Goal: Task Accomplishment & Management: Manage account settings

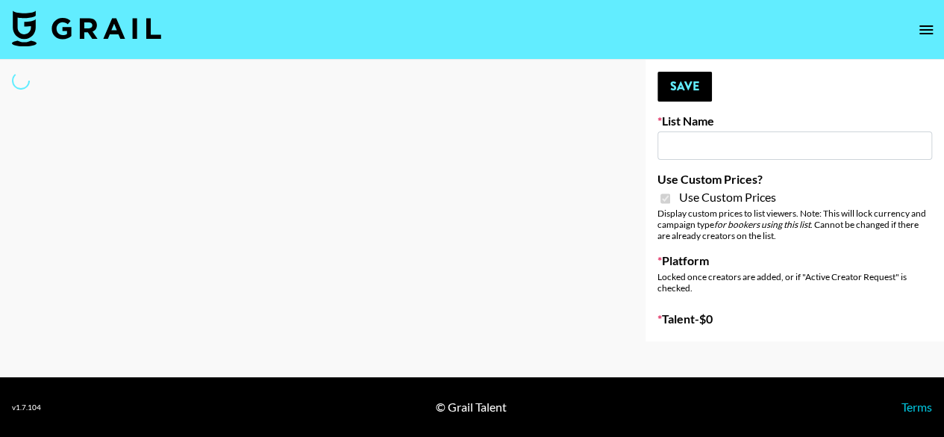
type input "FlexiSpot (Japanese Joinery Bed)"
checkbox input "true"
select select "Brand"
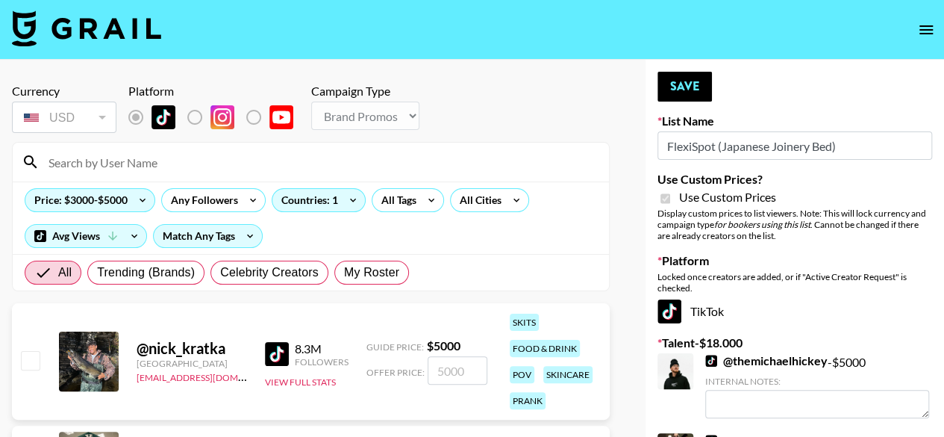
click at [379, 164] on input at bounding box center [320, 162] width 561 height 24
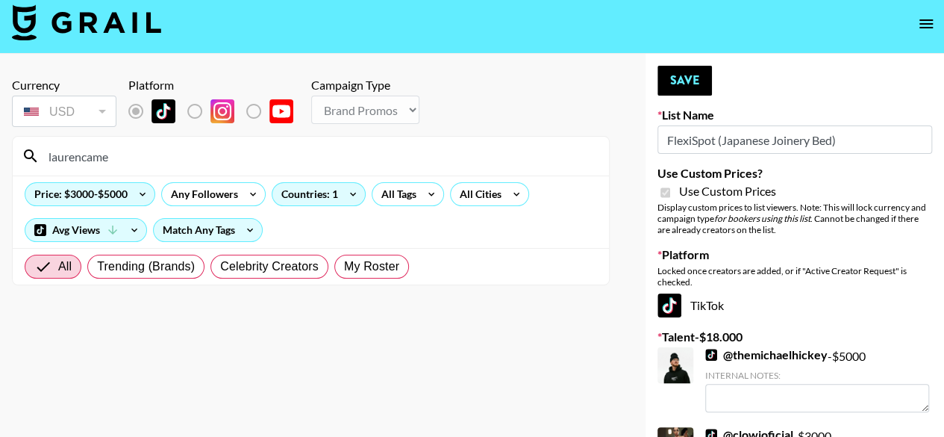
scroll to position [5, 0]
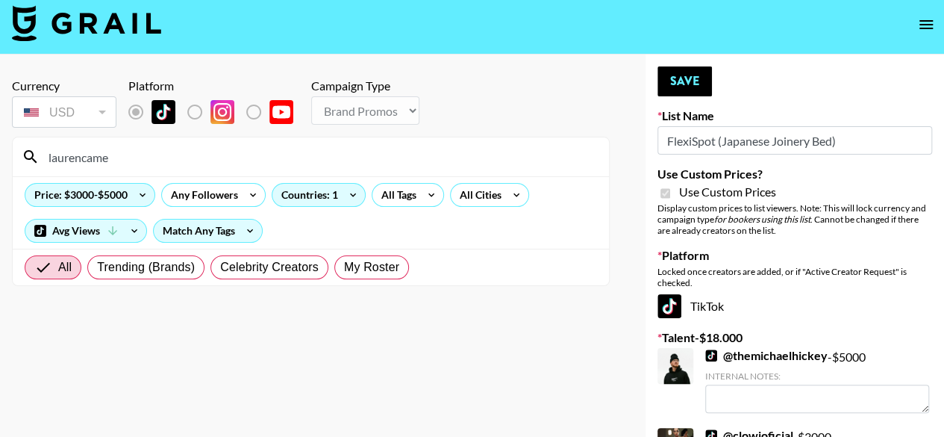
click at [202, 158] on input "laurencame" at bounding box center [320, 157] width 561 height 24
drag, startPoint x: 202, startPoint y: 158, endPoint x: 0, endPoint y: 159, distance: 202.3
click at [0, 159] on div "Currency USD USD ​ Platform Campaign Type Choose Type... Song Promos Brand Prom…" at bounding box center [311, 366] width 622 height 625
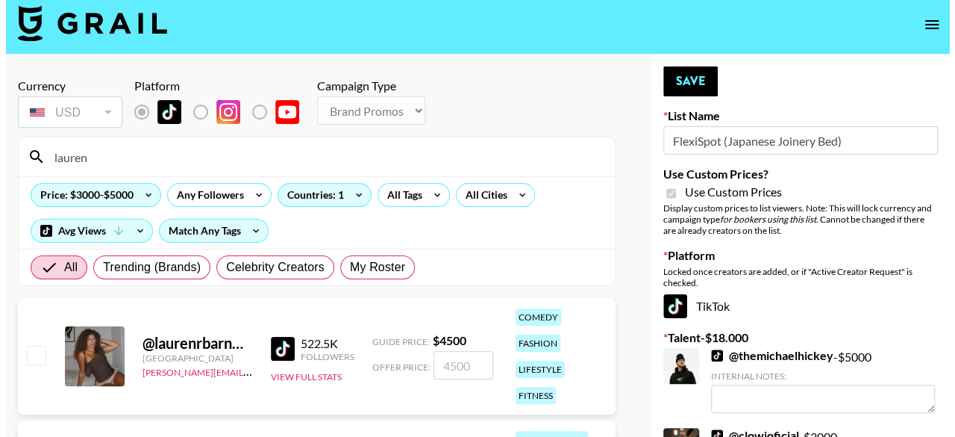
scroll to position [0, 0]
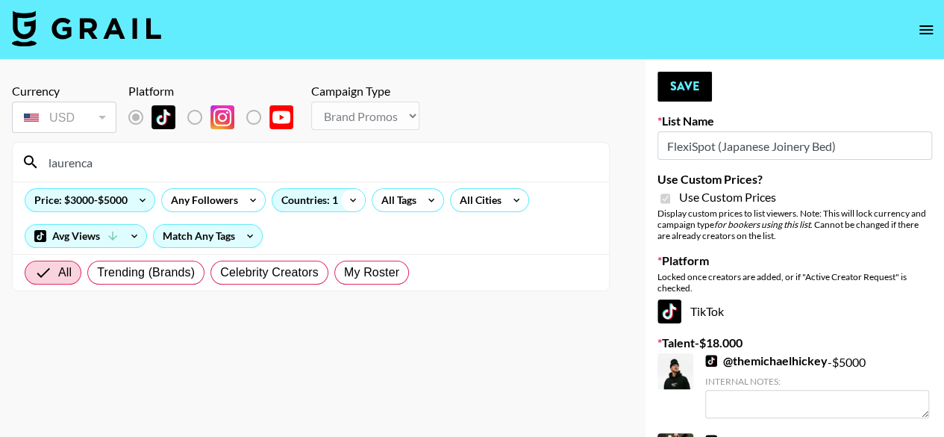
click at [348, 205] on icon at bounding box center [353, 200] width 24 height 22
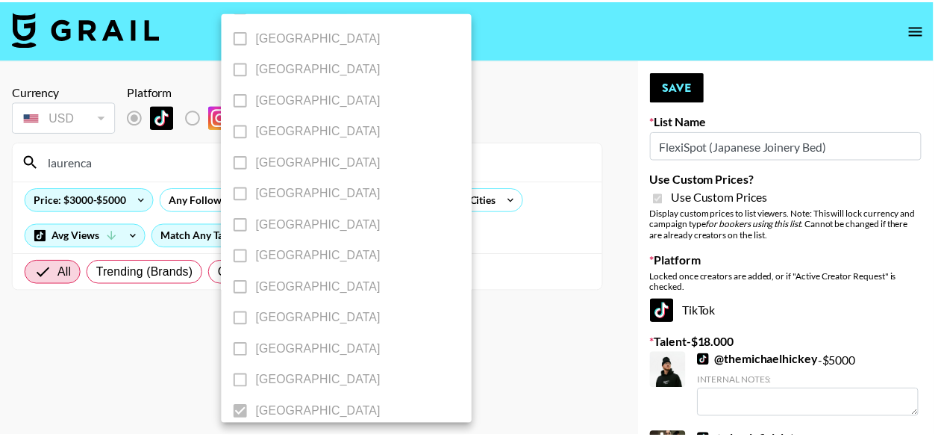
scroll to position [1303, 0]
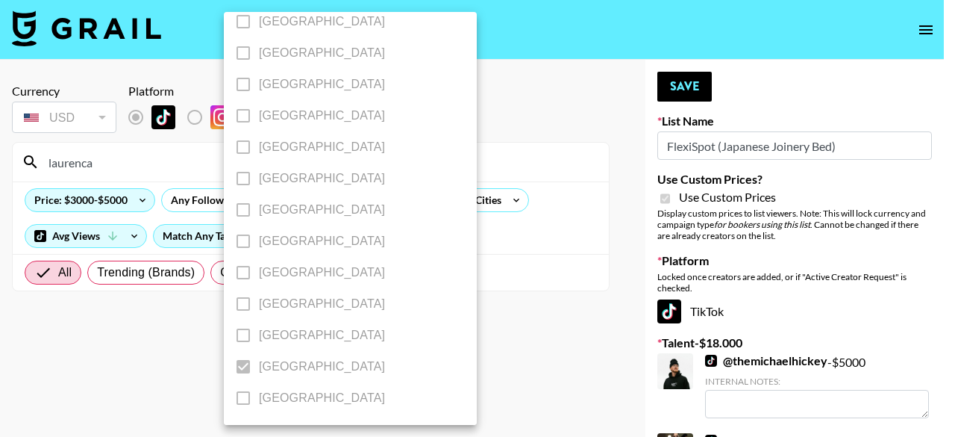
click at [563, 245] on div at bounding box center [477, 218] width 955 height 437
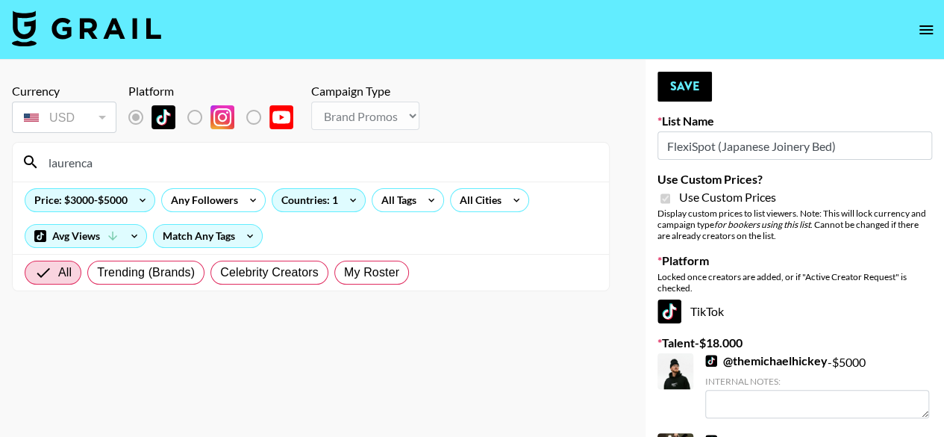
click at [81, 164] on input "laurenca" at bounding box center [320, 162] width 561 height 24
click at [107, 161] on input "lauren ca" at bounding box center [320, 162] width 561 height 24
click at [131, 235] on icon at bounding box center [134, 236] width 24 height 22
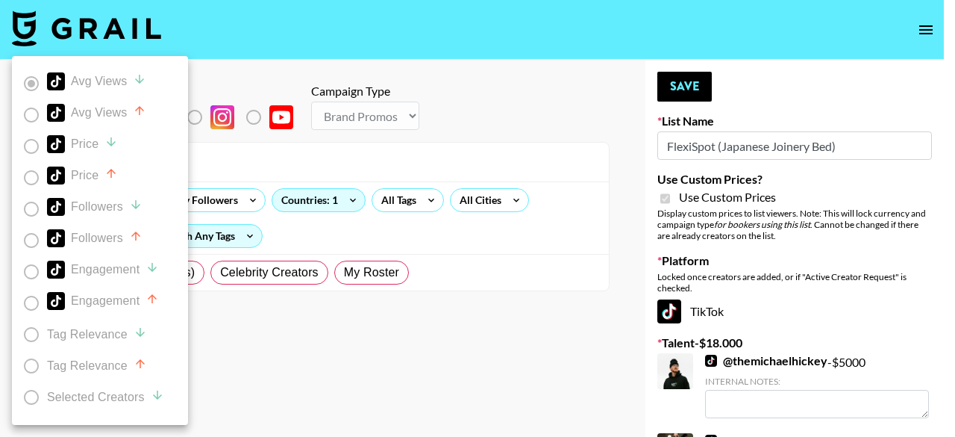
click at [346, 229] on div at bounding box center [477, 218] width 955 height 437
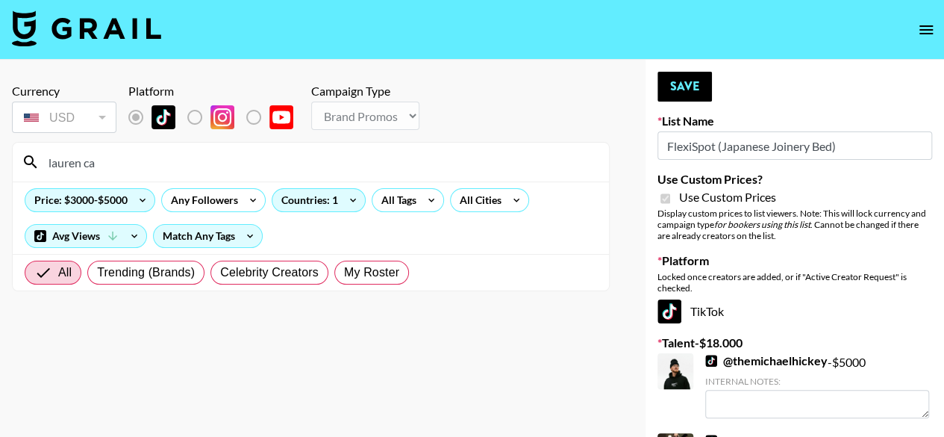
click at [231, 165] on input "lauren ca" at bounding box center [320, 162] width 561 height 24
click at [231, 165] on input "addison" at bounding box center [320, 162] width 561 height 24
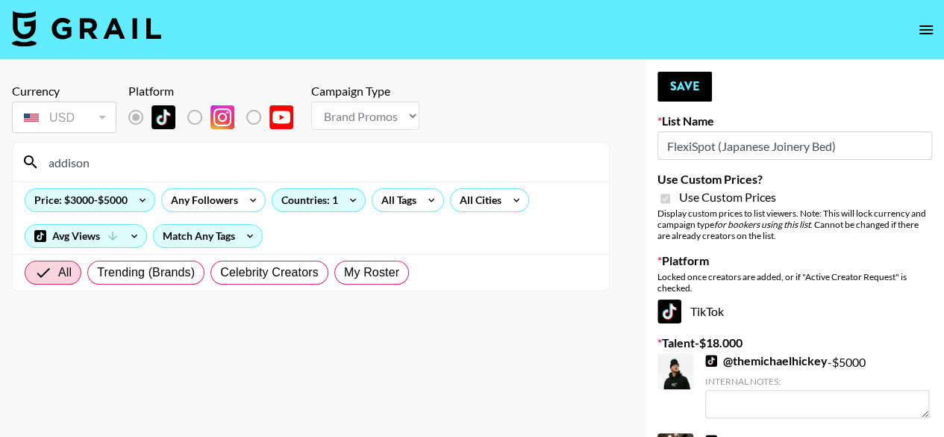
click at [231, 165] on input "addison" at bounding box center [320, 162] width 561 height 24
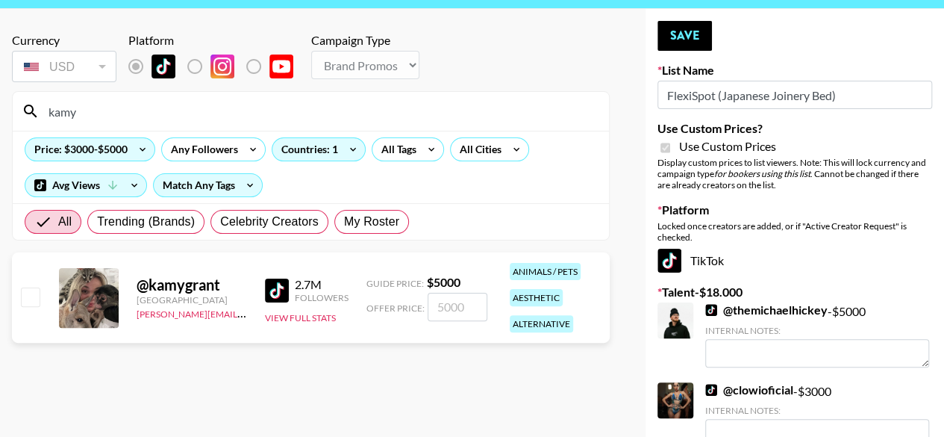
scroll to position [75, 0]
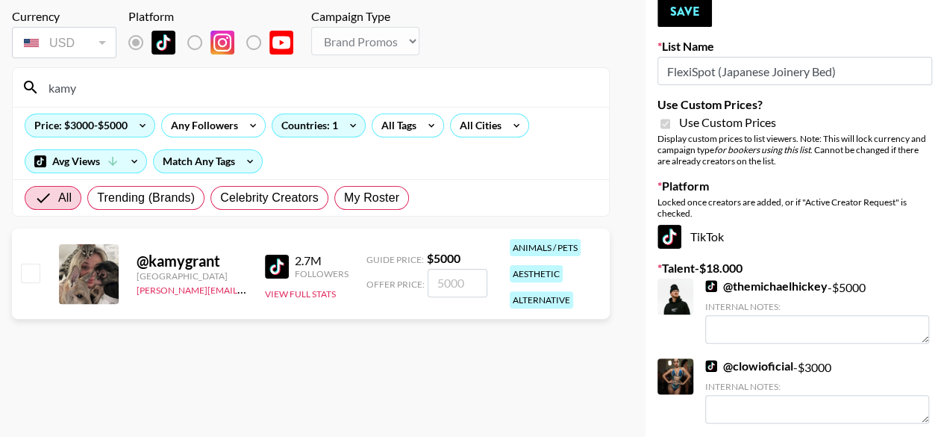
type input "kamy"
click at [29, 272] on input "checkbox" at bounding box center [30, 272] width 18 height 18
checkbox input "true"
type input "5000"
click at [466, 278] on input "5000" at bounding box center [458, 283] width 60 height 28
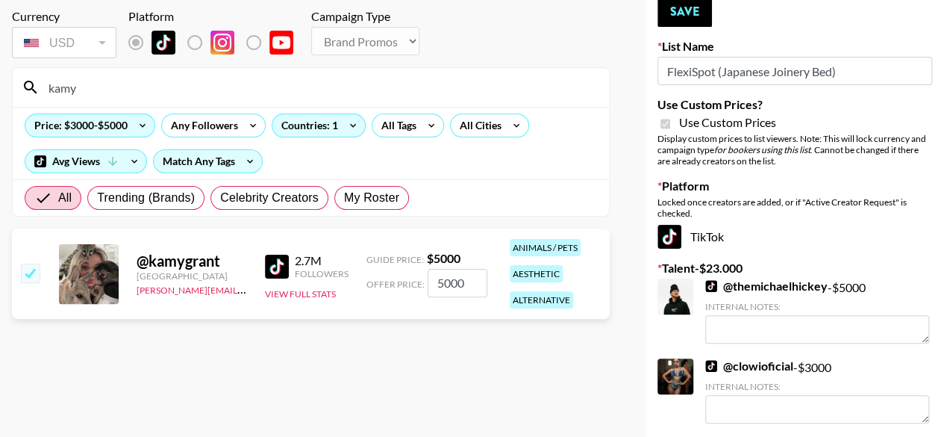
click at [466, 278] on input "5000" at bounding box center [458, 283] width 60 height 28
click at [502, 210] on div "All Trending (Brands) Celebrity Creators My Roster" at bounding box center [311, 197] width 596 height 37
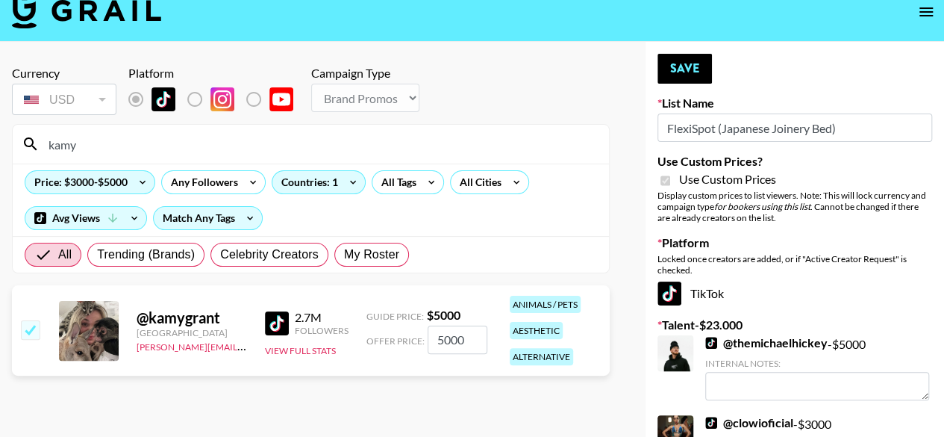
scroll to position [0, 0]
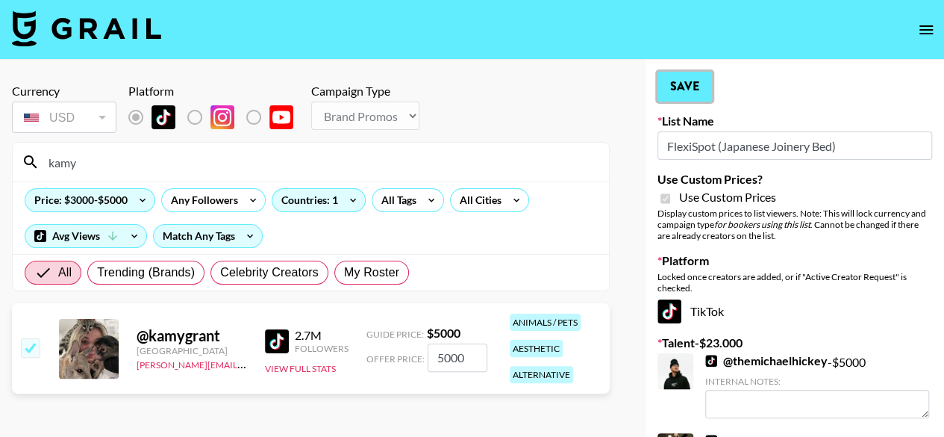
click at [681, 90] on button "Save" at bounding box center [685, 87] width 54 height 30
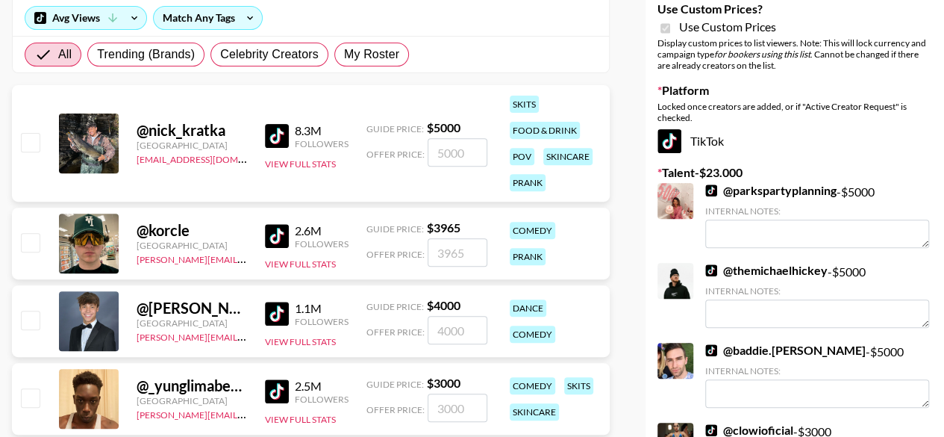
scroll to position [75, 0]
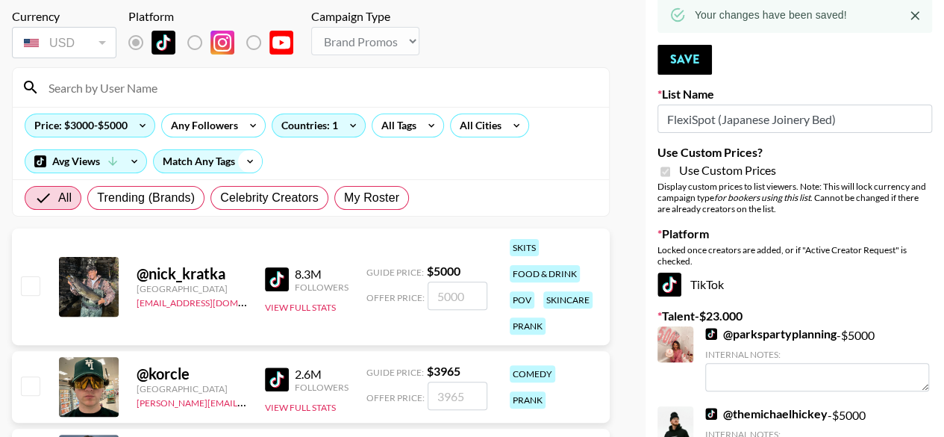
click at [249, 161] on icon at bounding box center [250, 162] width 6 height 4
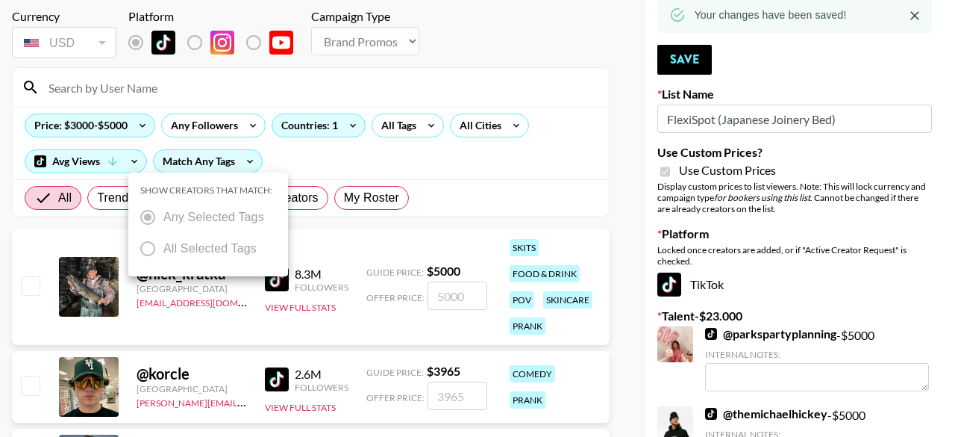
click at [366, 166] on div at bounding box center [477, 218] width 955 height 437
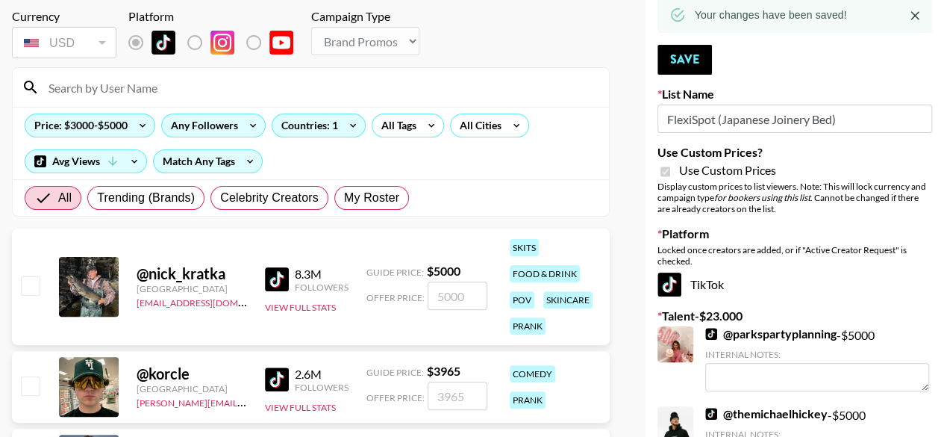
click at [257, 127] on icon at bounding box center [253, 125] width 24 height 22
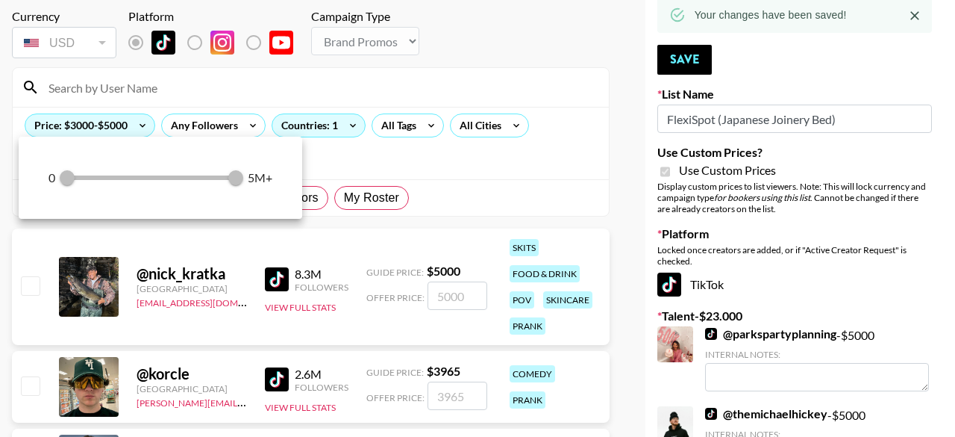
click at [263, 99] on div at bounding box center [477, 218] width 955 height 437
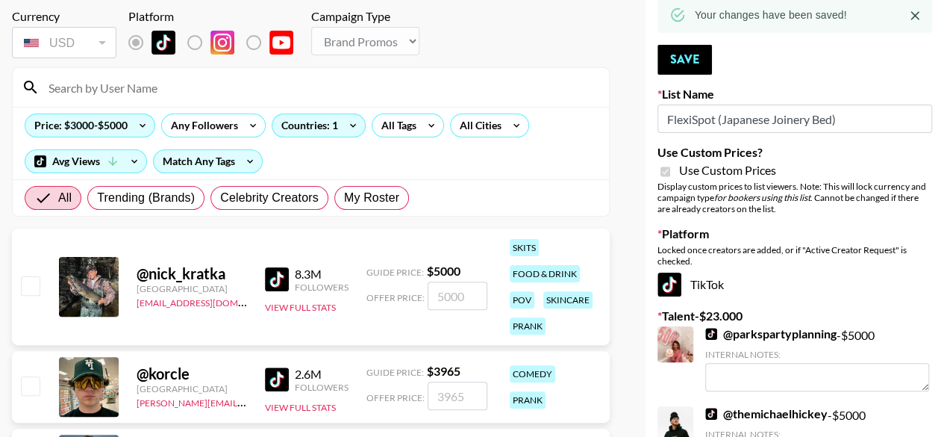
click at [200, 90] on input at bounding box center [320, 87] width 561 height 24
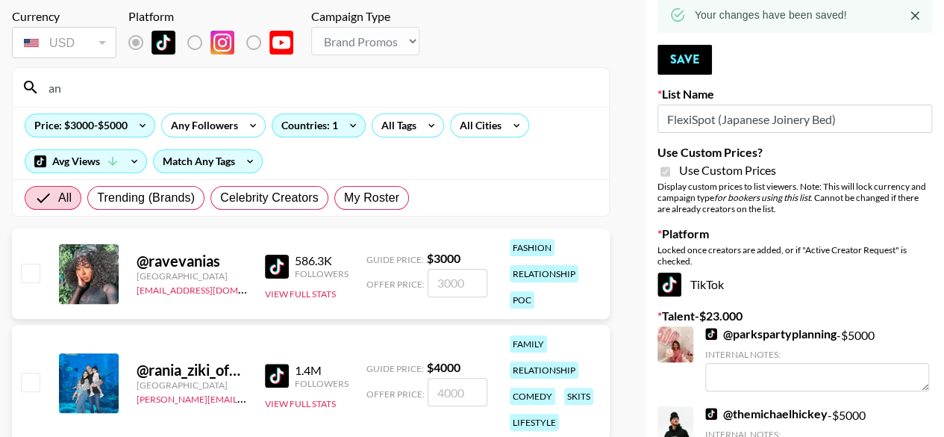
type input "a"
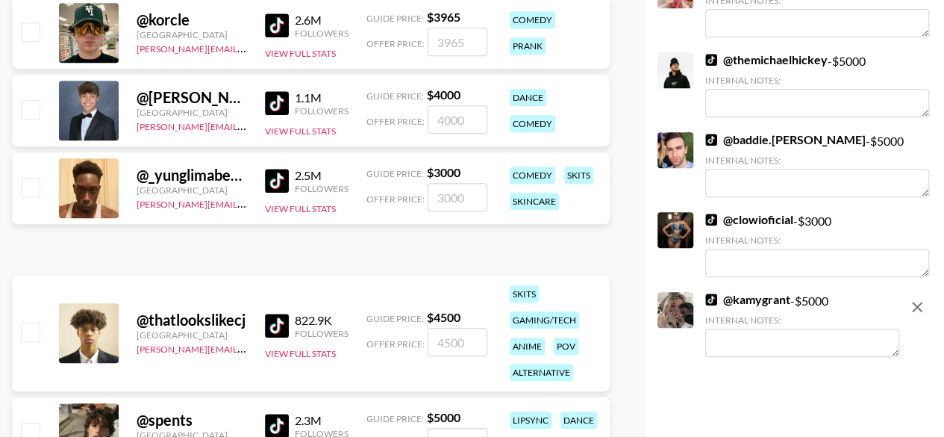
scroll to position [523, 0]
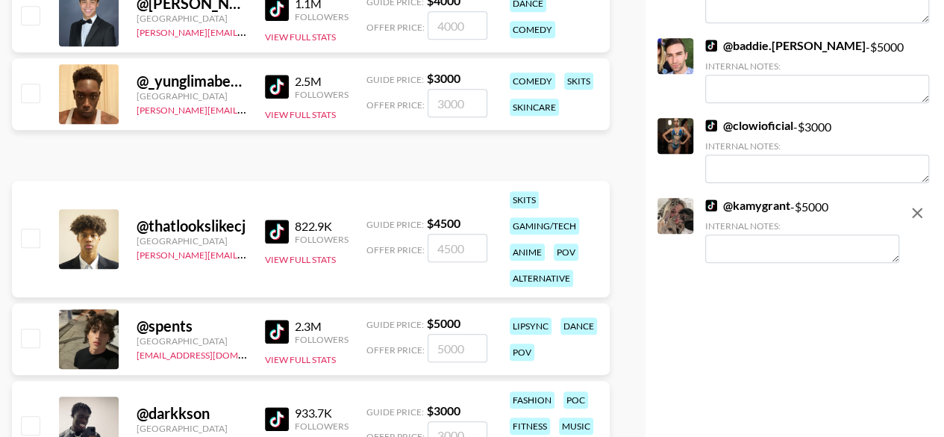
click at [802, 246] on textarea at bounding box center [802, 248] width 194 height 28
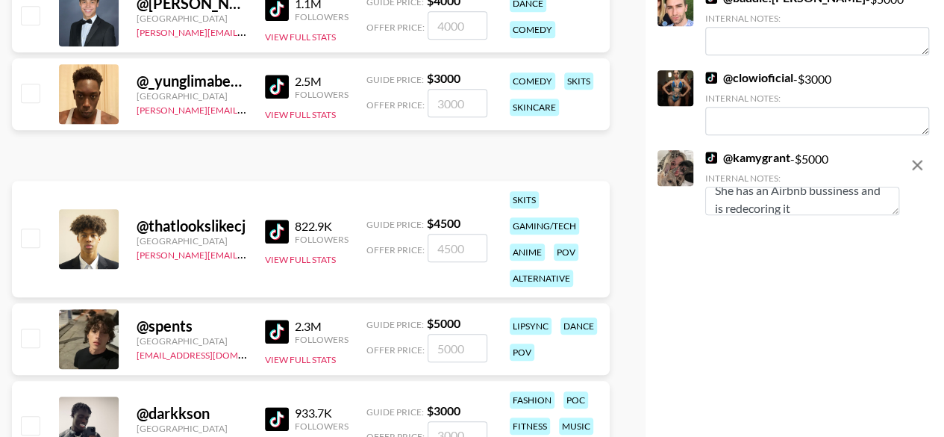
scroll to position [0, 0]
drag, startPoint x: 824, startPoint y: 211, endPoint x: 695, endPoint y: 171, distance: 135.3
click at [695, 171] on div "@ kamygrant - $ 5000 Internal Notes: She has an Airbnb bussiness and is redecor…" at bounding box center [779, 184] width 242 height 68
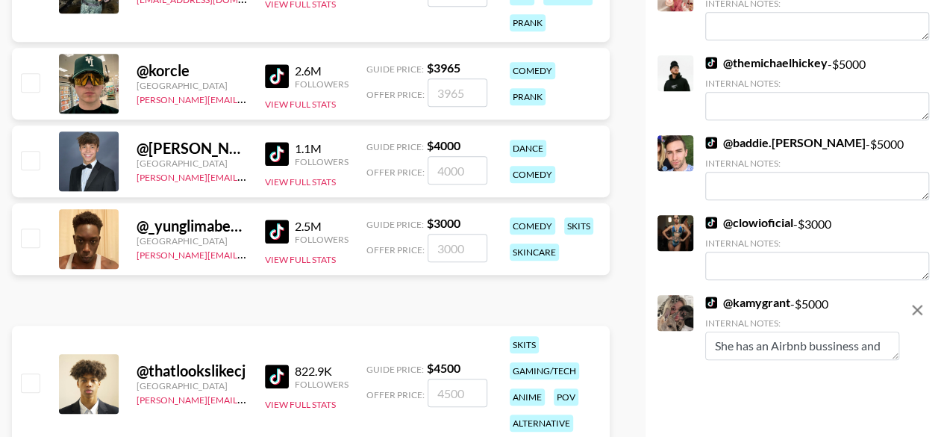
scroll to position [373, 0]
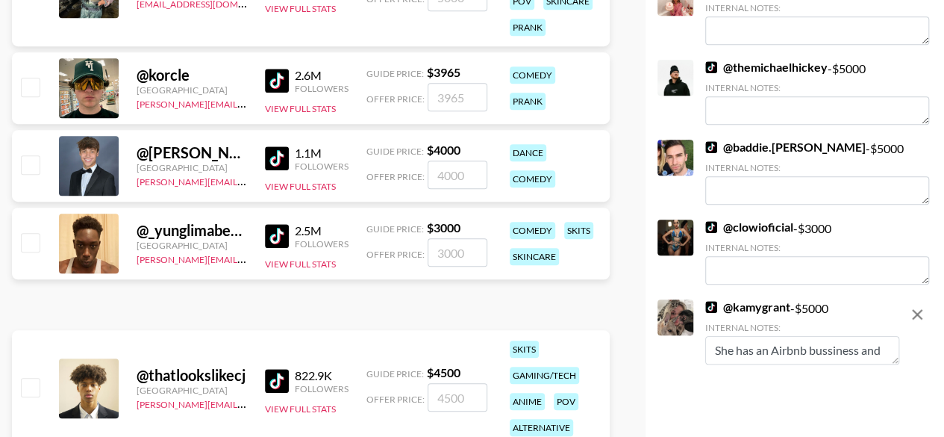
paste textarea "manages her own Airbnb business, which she’s currently redecorating to create a…"
click at [863, 353] on textarea "She manages her own Airbnb business, which she’s currently redecorating to crea…" at bounding box center [802, 350] width 194 height 28
type textarea "She manages her own Airbnb business, Safari Stayz, which she’s currently redeco…"
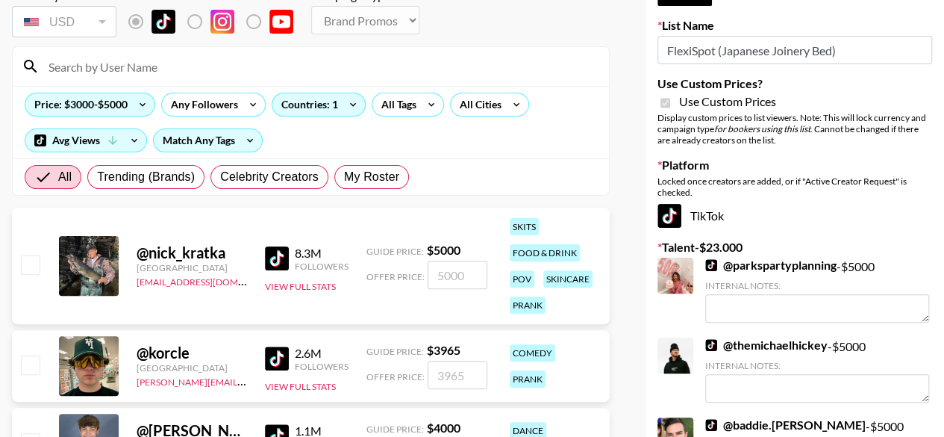
scroll to position [0, 0]
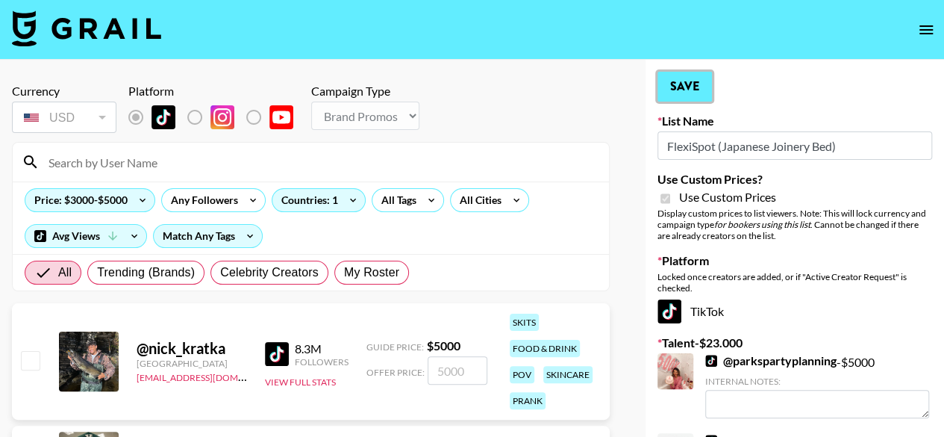
click at [673, 87] on button "Save" at bounding box center [685, 87] width 54 height 30
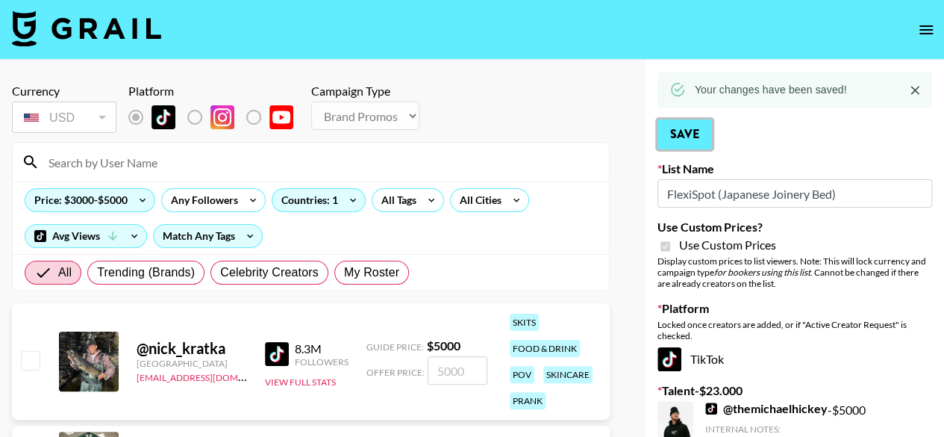
click at [689, 135] on button "Save" at bounding box center [685, 134] width 54 height 30
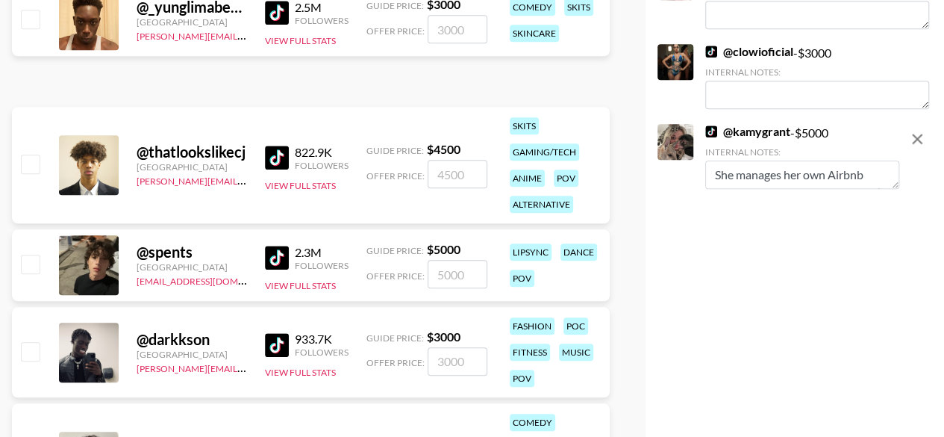
scroll to position [597, 0]
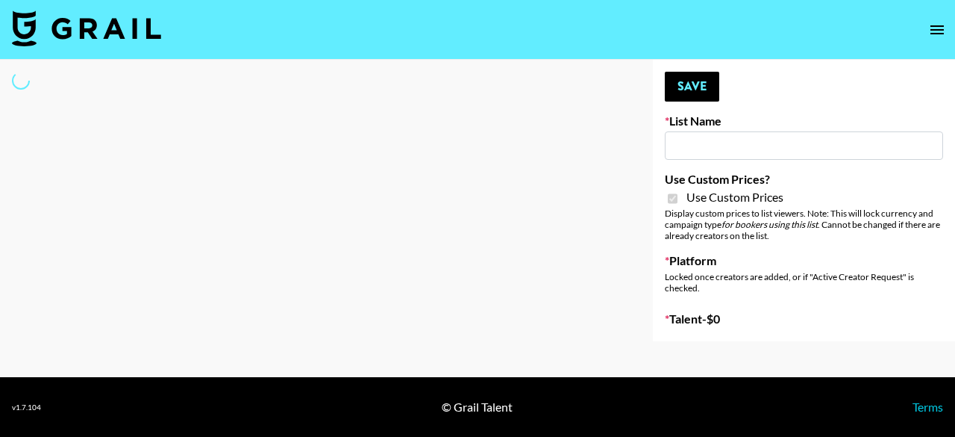
type input "Temu Q4"
checkbox input "true"
select select "Brand"
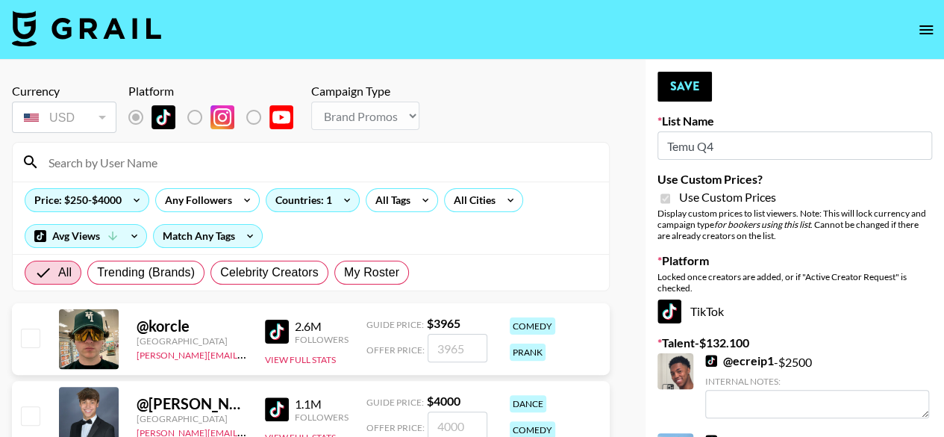
click at [230, 166] on input at bounding box center [320, 162] width 561 height 24
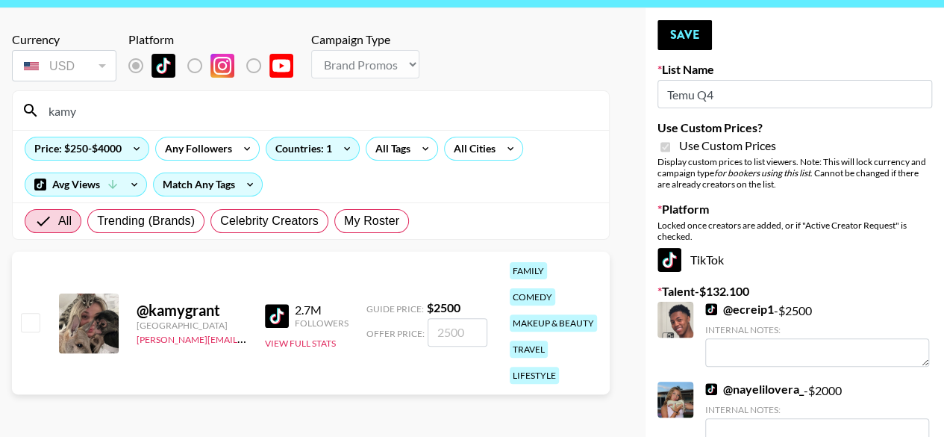
scroll to position [75, 0]
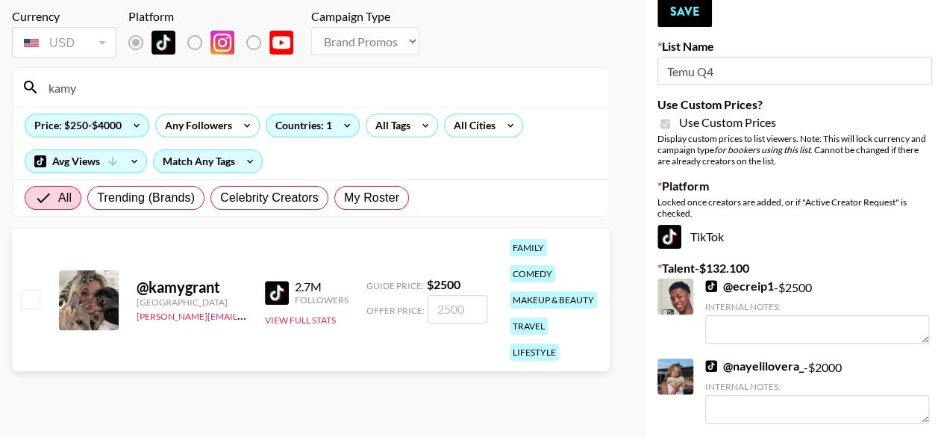
type input "kamy"
click at [39, 297] on input "checkbox" at bounding box center [30, 299] width 18 height 18
checkbox input "true"
click at [135, 134] on icon at bounding box center [137, 125] width 24 height 22
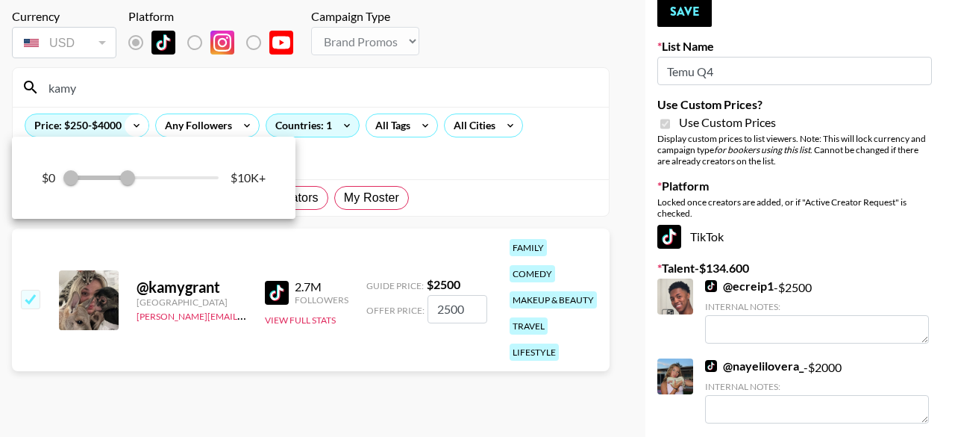
click at [135, 134] on div at bounding box center [477, 218] width 955 height 437
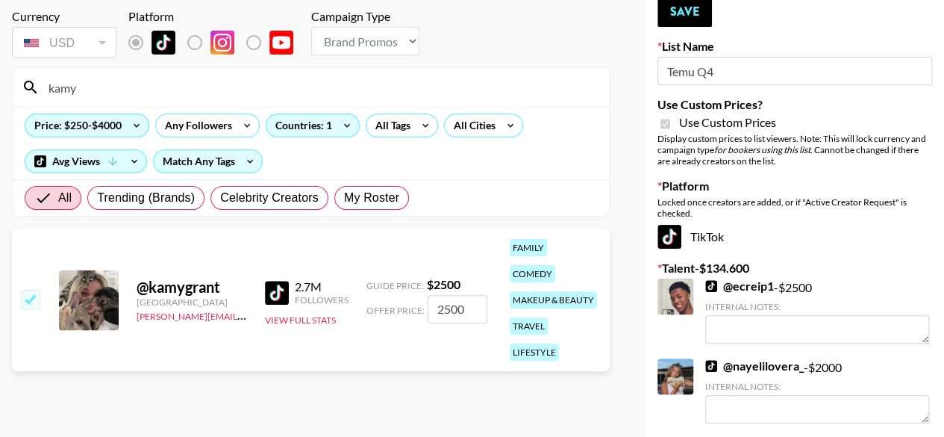
click at [443, 310] on input "2500" at bounding box center [458, 309] width 60 height 28
drag, startPoint x: 449, startPoint y: 310, endPoint x: 434, endPoint y: 309, distance: 15.7
click at [434, 309] on input "3500" at bounding box center [458, 309] width 60 height 28
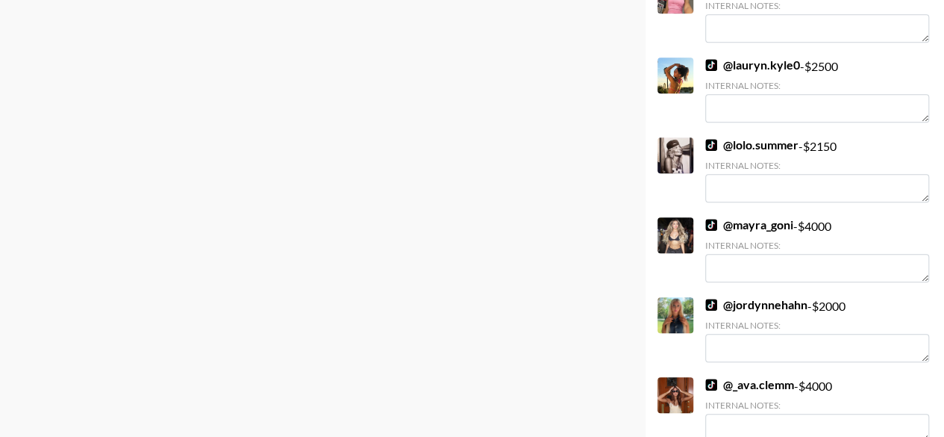
scroll to position [597, 0]
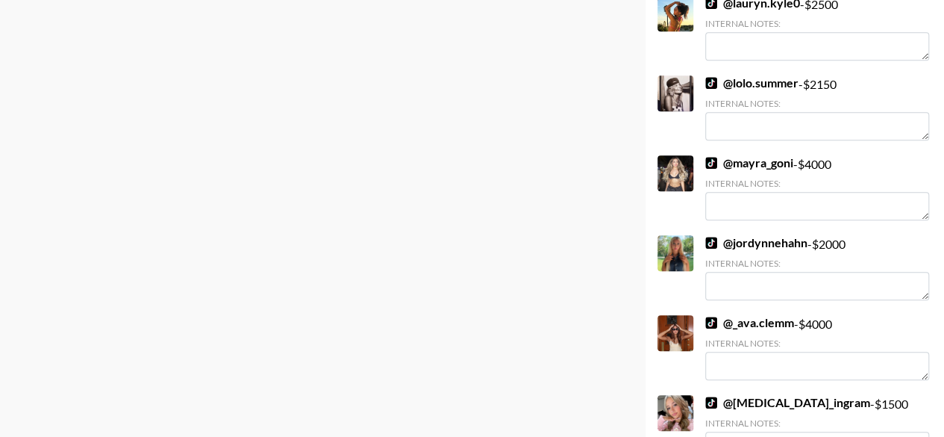
click at [779, 167] on link "@ mayra_goni" at bounding box center [749, 162] width 88 height 15
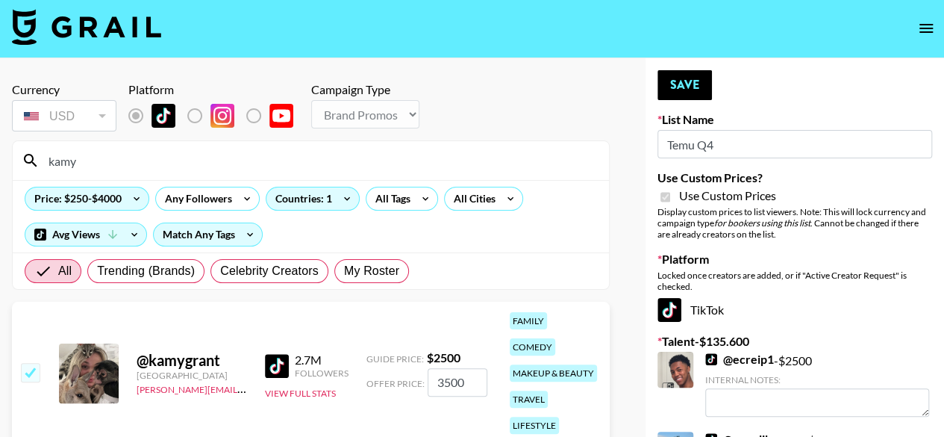
scroll to position [0, 0]
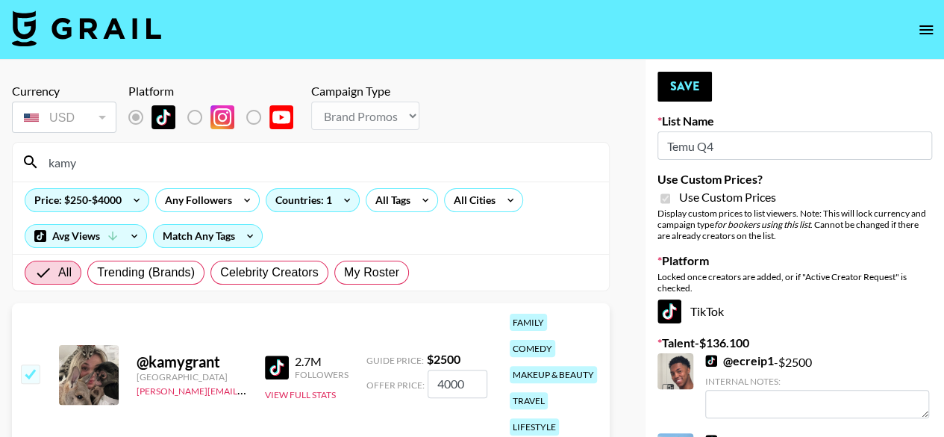
type input "4000"
click at [475, 337] on div "@ kamygrant United States hugo@grail-talent.com 2.7M Followers View Full Stats …" at bounding box center [311, 374] width 598 height 143
click at [671, 87] on button "Save" at bounding box center [685, 87] width 54 height 30
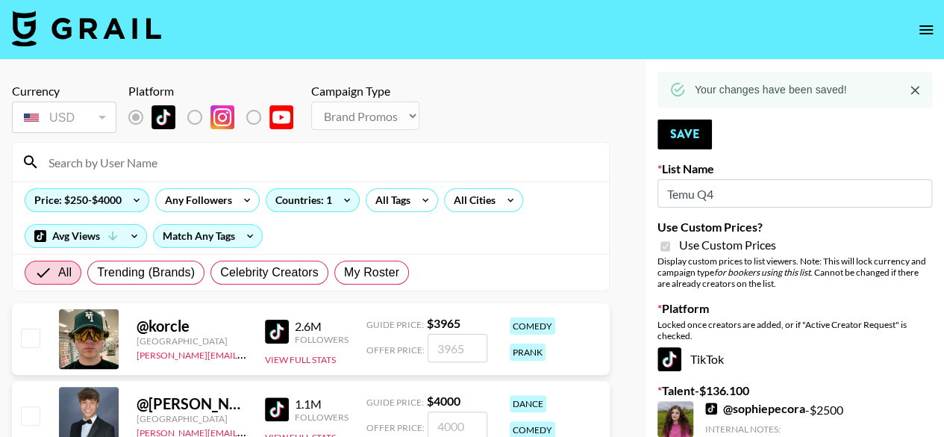
click at [178, 155] on input at bounding box center [320, 162] width 561 height 24
type input "addison"
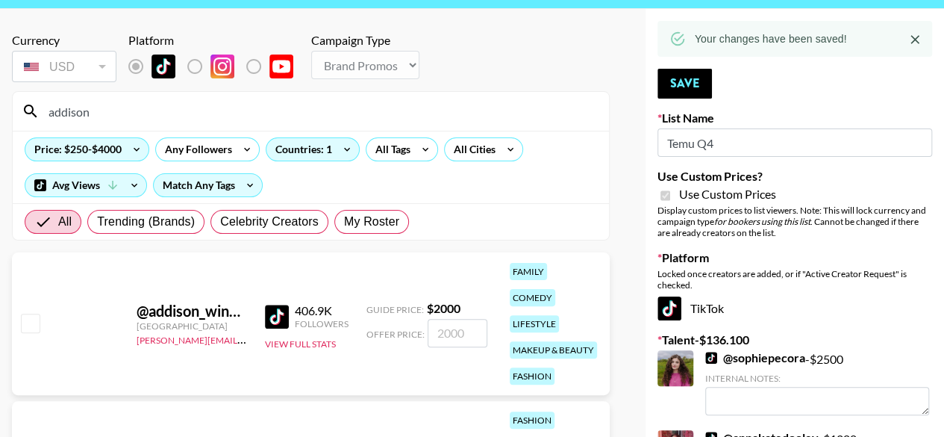
scroll to position [75, 0]
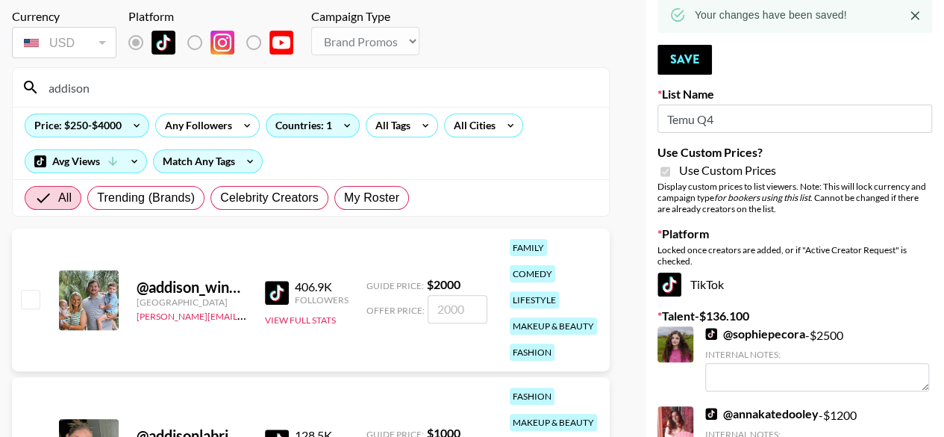
click at [33, 299] on input "checkbox" at bounding box center [30, 299] width 18 height 18
checkbox input "true"
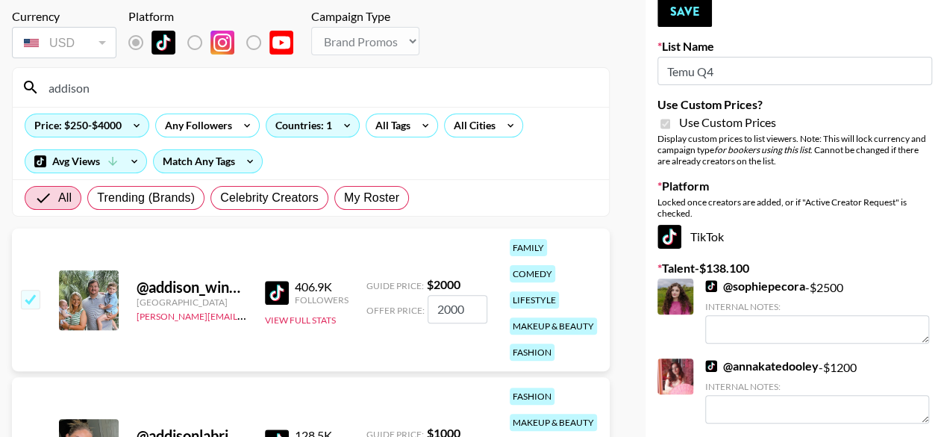
drag, startPoint x: 466, startPoint y: 305, endPoint x: 445, endPoint y: 307, distance: 21.0
click at [445, 307] on input "2000" at bounding box center [458, 309] width 60 height 28
click at [473, 313] on input "2000" at bounding box center [458, 309] width 60 height 28
click at [449, 311] on input "2000" at bounding box center [458, 309] width 60 height 28
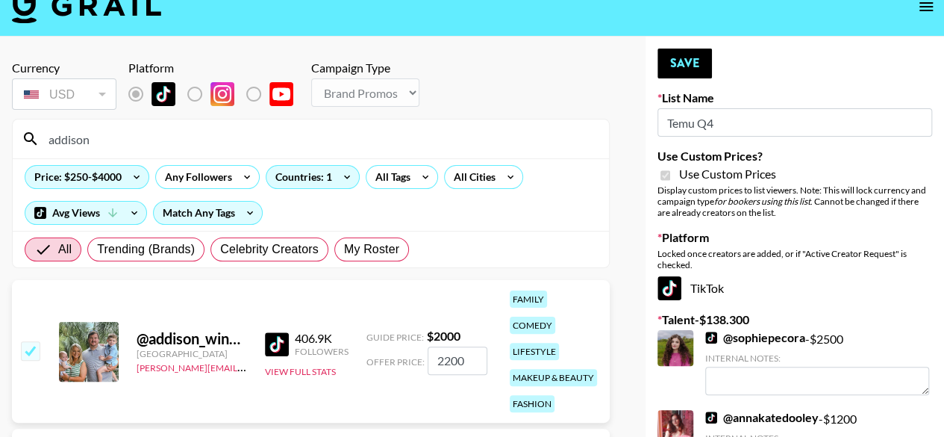
scroll to position [0, 0]
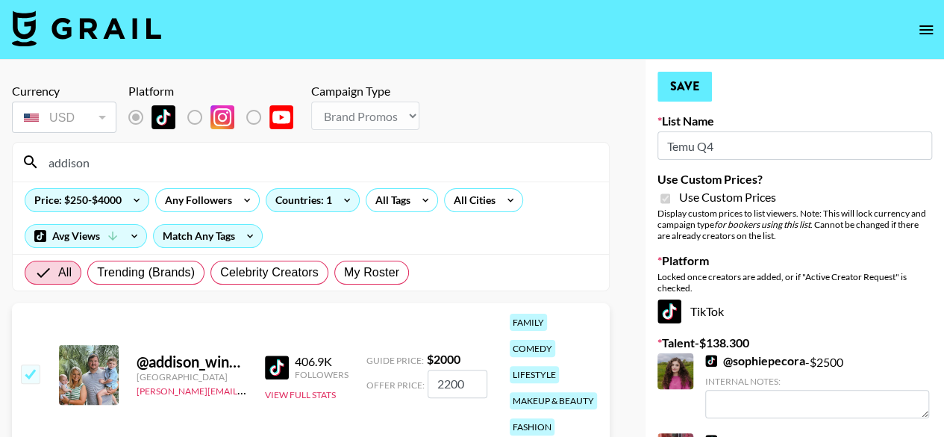
type input "2200"
click at [679, 93] on button "Save" at bounding box center [685, 87] width 54 height 30
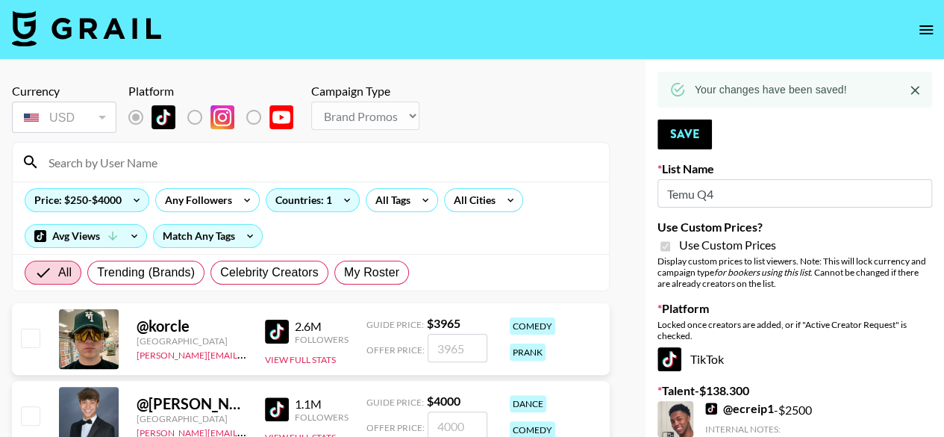
click at [175, 163] on input at bounding box center [320, 162] width 561 height 24
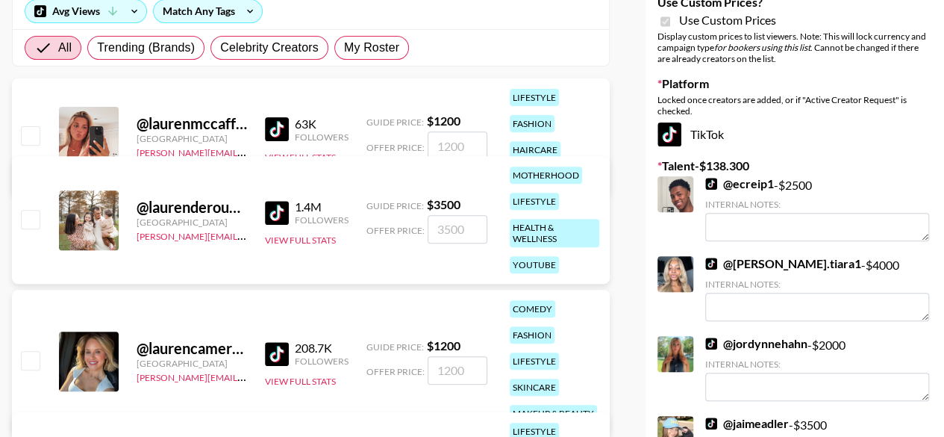
scroll to position [299, 0]
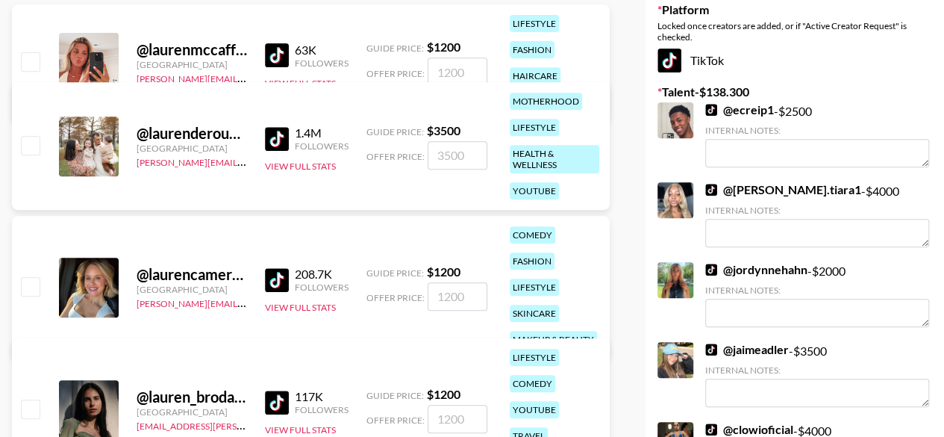
type input "lauren"
click at [26, 294] on input "checkbox" at bounding box center [30, 286] width 18 height 18
checkbox input "true"
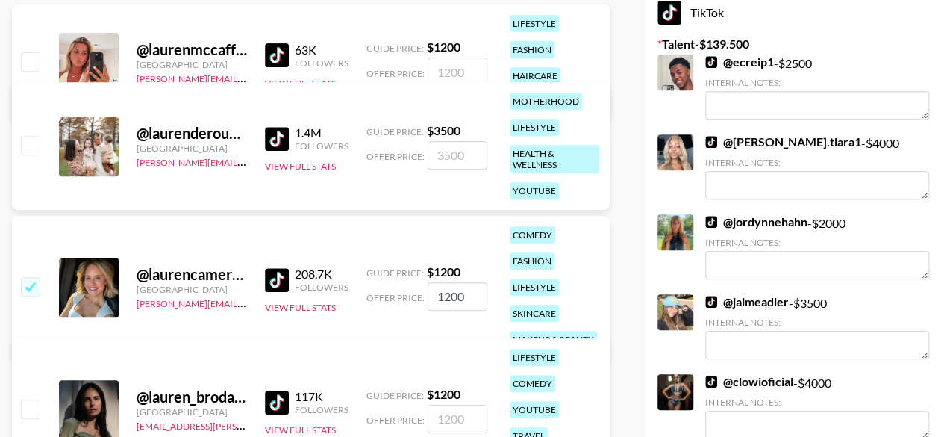
drag, startPoint x: 477, startPoint y: 293, endPoint x: 340, endPoint y: 298, distance: 136.7
click at [340, 298] on div "@ laurencameronglass United States cindy.corujo@grail-talent.com 208.7K Followe…" at bounding box center [311, 287] width 598 height 143
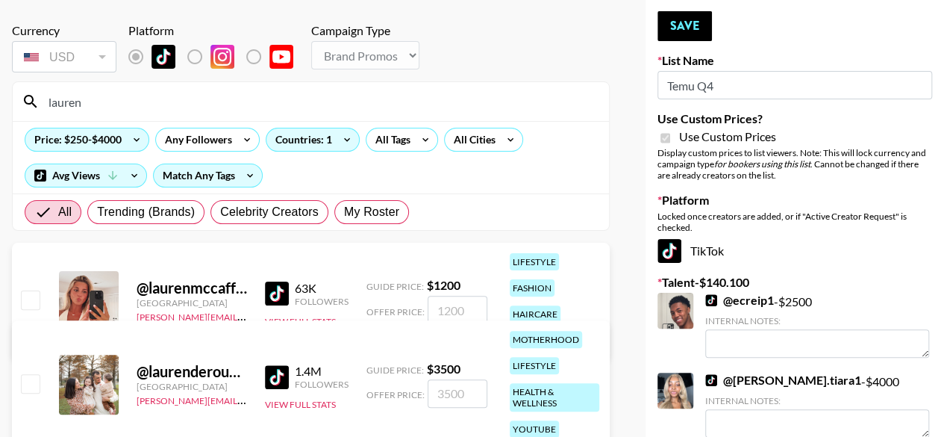
scroll to position [0, 0]
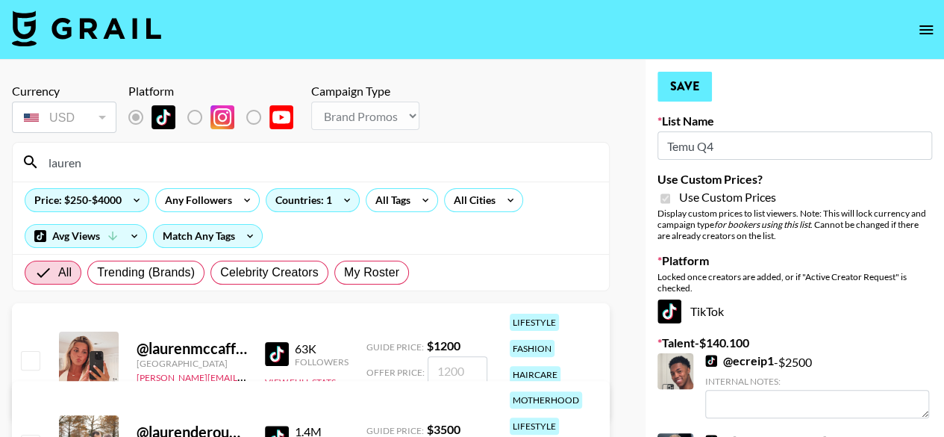
type input "1800"
click at [676, 89] on button "Save" at bounding box center [685, 87] width 54 height 30
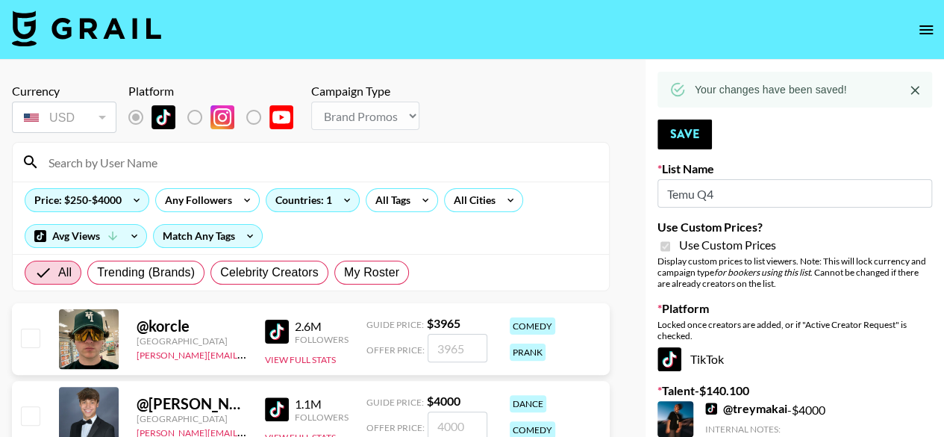
click at [235, 164] on input at bounding box center [320, 162] width 561 height 24
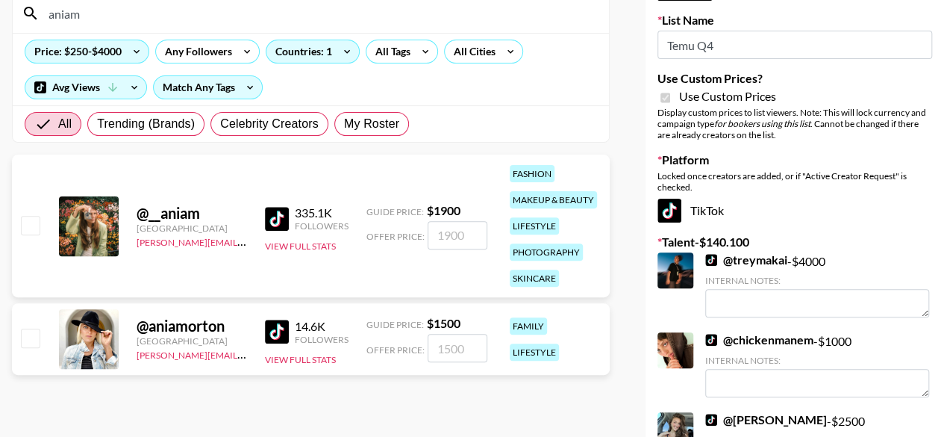
scroll to position [149, 0]
type input "aniam"
click at [28, 221] on input "checkbox" at bounding box center [30, 224] width 18 height 18
checkbox input "true"
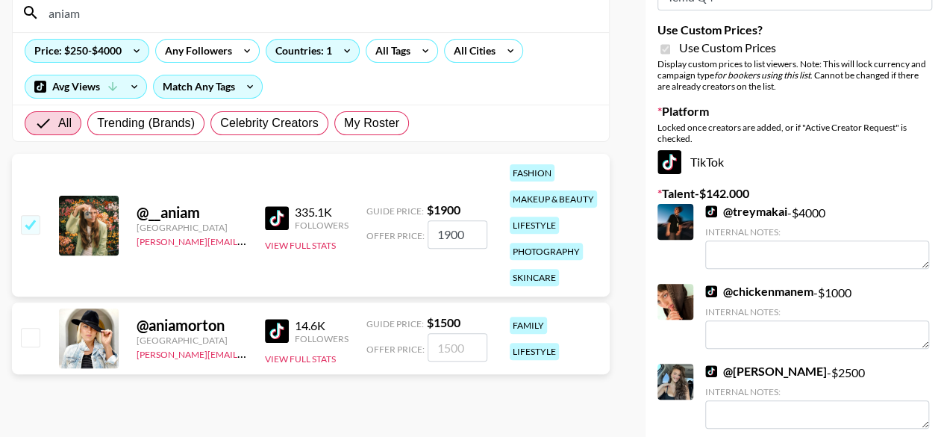
click at [472, 231] on input "1900" at bounding box center [458, 234] width 60 height 28
type input "1"
checkbox input "false"
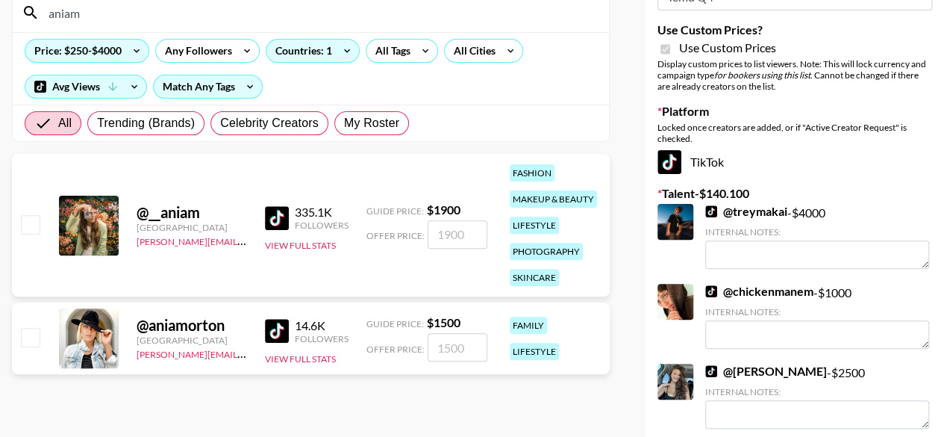
type input "2"
checkbox input "true"
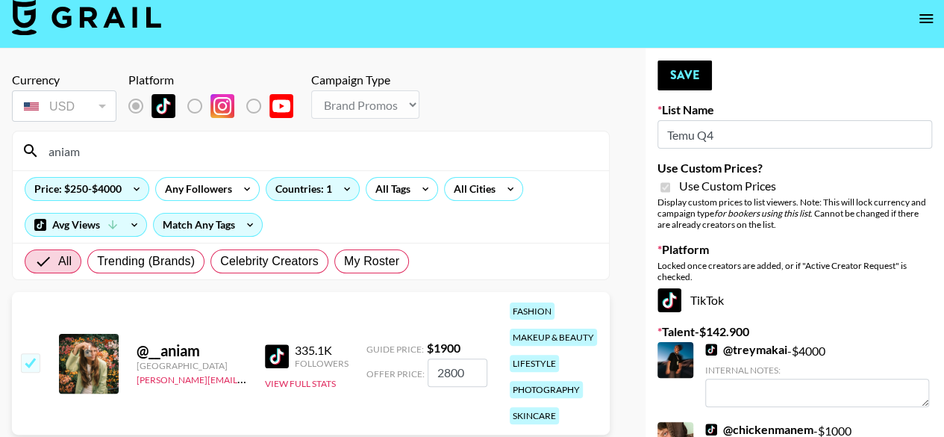
scroll to position [0, 0]
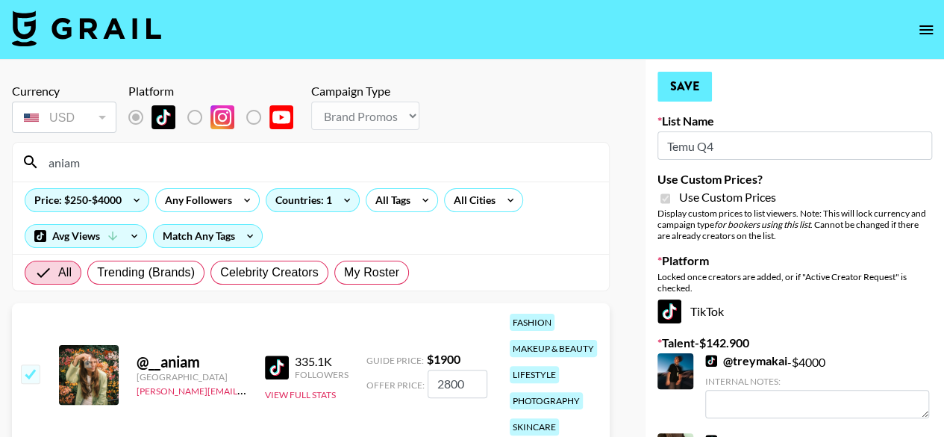
type input "2800"
click at [676, 77] on button "Save" at bounding box center [685, 87] width 54 height 30
